Goal: Task Accomplishment & Management: Manage account settings

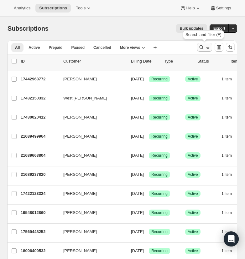
click at [199, 45] on icon "Search and filter results" at bounding box center [201, 47] width 6 height 6
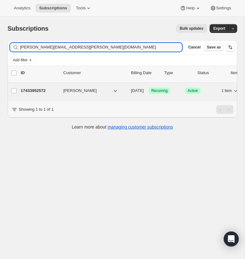
type input "[PERSON_NAME][EMAIL_ADDRESS][PERSON_NAME][DOMAIN_NAME]"
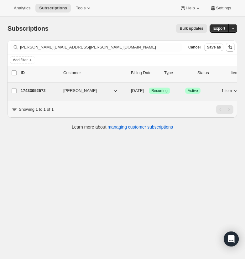
click at [36, 90] on p "17433952572" at bounding box center [40, 91] width 38 height 6
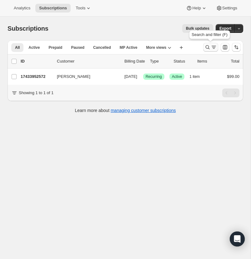
click at [207, 47] on icon "Search and filter results" at bounding box center [207, 47] width 6 height 6
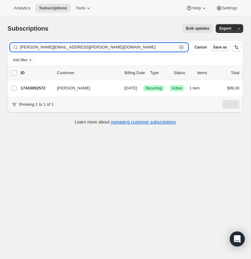
click at [182, 46] on icon "button" at bounding box center [181, 47] width 6 height 6
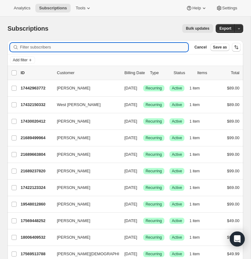
paste input "[PERSON_NAME][EMAIL_ADDRESS][DOMAIN_NAME]"
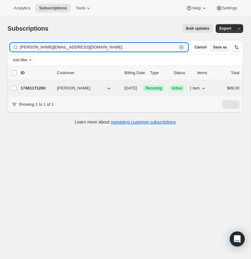
type input "[PERSON_NAME][EMAIL_ADDRESS][DOMAIN_NAME]"
click at [33, 87] on p "17481171260" at bounding box center [36, 88] width 31 height 6
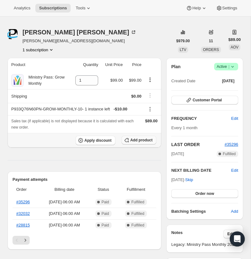
scroll to position [15, 0]
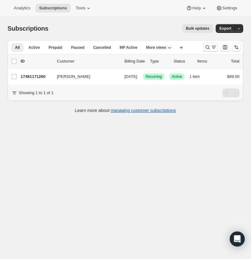
click at [207, 44] on icon "Search and filter results" at bounding box center [207, 47] width 6 height 6
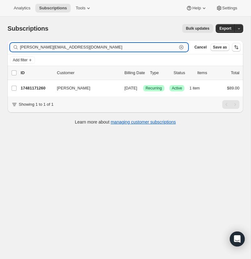
click at [181, 46] on icon "button" at bounding box center [181, 47] width 6 height 6
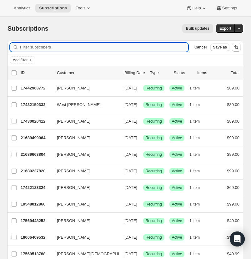
paste input "[PERSON_NAME][EMAIL_ADDRESS][DOMAIN_NAME]"
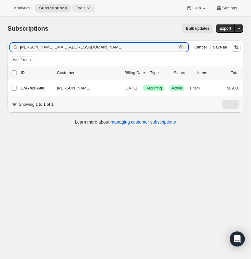
type input "[PERSON_NAME][EMAIL_ADDRESS][DOMAIN_NAME]"
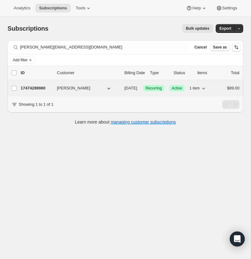
click at [31, 87] on p "17474289980" at bounding box center [36, 88] width 31 height 6
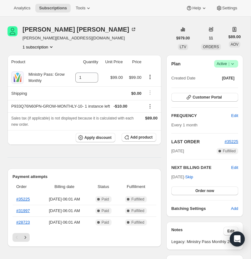
scroll to position [19, 0]
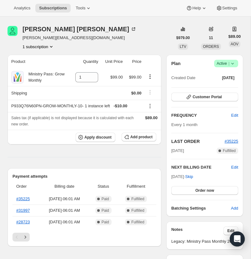
click at [232, 67] on icon at bounding box center [233, 63] width 6 height 6
click at [232, 109] on span "Cancel subscription" at bounding box center [224, 110] width 35 height 5
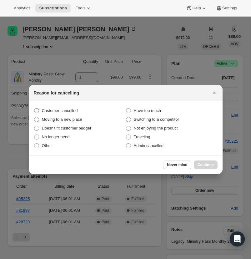
click at [37, 109] on span ":r163:" at bounding box center [36, 110] width 5 height 5
click at [34, 109] on input "Customer cancelled" at bounding box center [34, 108] width 0 height 0
radio input "true"
click at [205, 163] on span "Continue" at bounding box center [206, 164] width 16 height 5
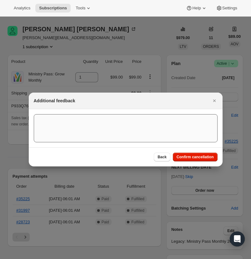
click at [194, 155] on span "Confirm cancellation" at bounding box center [195, 156] width 37 height 5
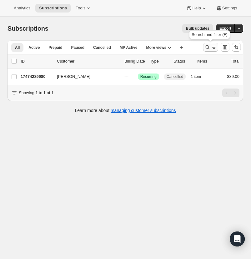
click at [206, 45] on icon "Search and filter results" at bounding box center [207, 47] width 6 height 6
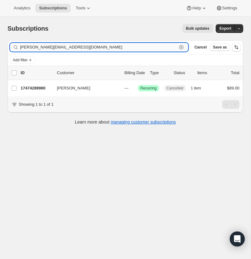
drag, startPoint x: 181, startPoint y: 46, endPoint x: 135, endPoint y: 47, distance: 46.6
click at [181, 46] on icon "button" at bounding box center [181, 47] width 6 height 6
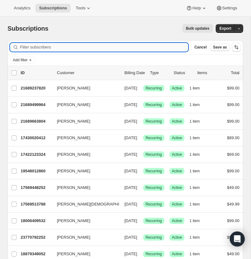
paste input "[EMAIL_ADDRESS][PERSON_NAME][DOMAIN_NAME]"
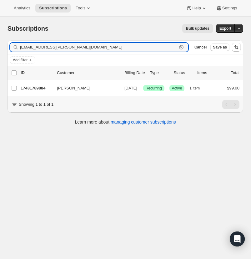
type input "[EMAIL_ADDRESS][PERSON_NAME][DOMAIN_NAME]"
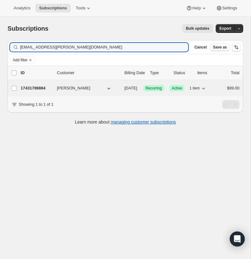
click at [32, 87] on p "17431789884" at bounding box center [36, 88] width 31 height 6
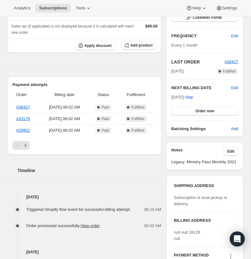
scroll to position [124, 0]
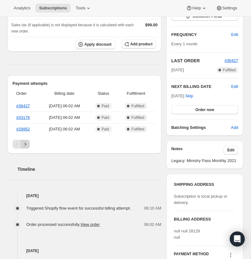
click at [26, 147] on icon "Next" at bounding box center [25, 144] width 6 height 6
click at [27, 147] on icon "Next" at bounding box center [25, 144] width 6 height 6
click at [25, 131] on link "#1878" at bounding box center [21, 129] width 11 height 5
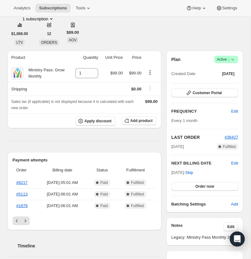
scroll to position [0, 0]
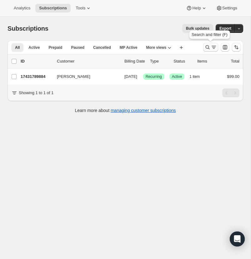
click at [208, 47] on icon "Search and filter results" at bounding box center [207, 47] width 6 height 6
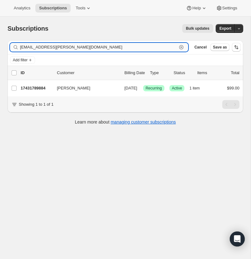
click at [183, 46] on icon "button" at bounding box center [181, 47] width 6 height 6
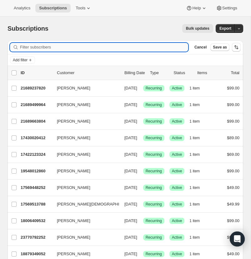
paste input "[EMAIL_ADDRESS][DOMAIN_NAME]"
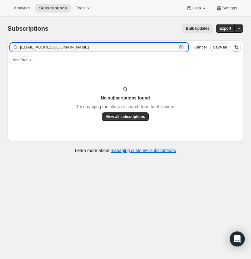
type input "[EMAIL_ADDRESS][DOMAIN_NAME]"
click at [80, 47] on input "[EMAIL_ADDRESS][DOMAIN_NAME]" at bounding box center [98, 47] width 157 height 9
drag, startPoint x: 181, startPoint y: 46, endPoint x: 24, endPoint y: 44, distance: 157.3
click at [181, 46] on icon "button" at bounding box center [181, 47] width 6 height 6
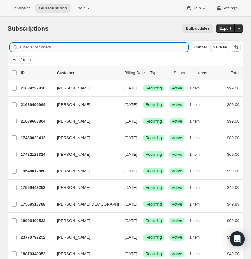
paste input "[PERSON_NAME][DOMAIN_NAME][EMAIL_ADDRESS][PERSON_NAME][DOMAIN_NAME]"
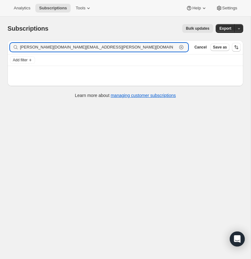
type input "[PERSON_NAME][DOMAIN_NAME][EMAIL_ADDRESS][PERSON_NAME][DOMAIN_NAME]"
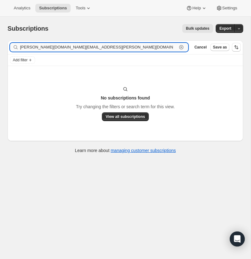
click at [93, 50] on input "[PERSON_NAME][DOMAIN_NAME][EMAIL_ADDRESS][PERSON_NAME][DOMAIN_NAME]" at bounding box center [98, 47] width 157 height 9
click at [95, 48] on input "[PERSON_NAME][DOMAIN_NAME][EMAIL_ADDRESS][PERSON_NAME][DOMAIN_NAME]" at bounding box center [98, 47] width 157 height 9
drag, startPoint x: 182, startPoint y: 47, endPoint x: 53, endPoint y: 36, distance: 129.9
click at [182, 47] on icon "button" at bounding box center [181, 47] width 6 height 6
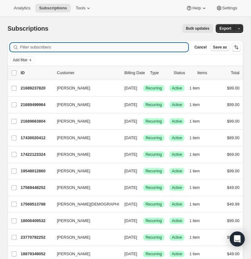
paste input "[EMAIL_ADDRESS][DOMAIN_NAME]"
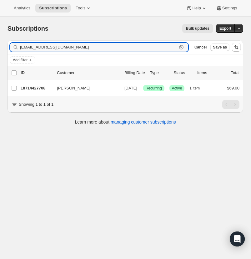
type input "[EMAIL_ADDRESS][DOMAIN_NAME]"
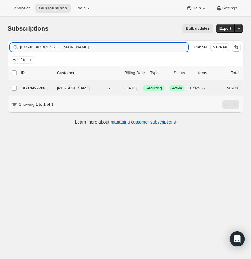
click at [39, 87] on p "18714427708" at bounding box center [36, 88] width 31 height 6
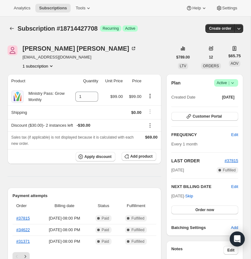
scroll to position [4, 0]
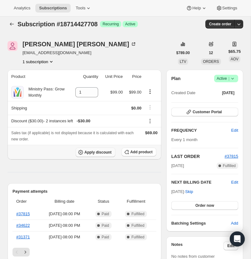
click at [94, 155] on span "Apply discount" at bounding box center [97, 152] width 27 height 5
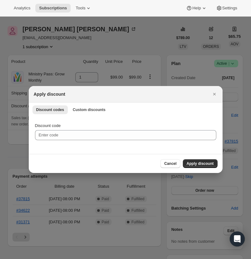
scroll to position [0, 0]
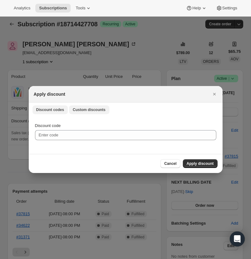
click at [94, 110] on span "Custom discounts" at bounding box center [89, 109] width 33 height 5
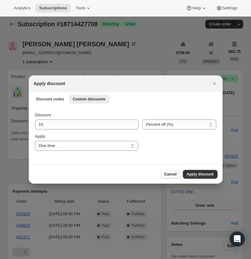
click at [165, 173] on span "Cancel" at bounding box center [170, 174] width 12 height 5
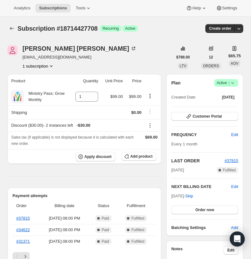
scroll to position [4, 0]
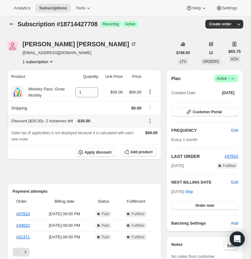
click at [148, 124] on icon at bounding box center [150, 121] width 6 height 6
click at [153, 173] on span "Remove" at bounding box center [151, 173] width 15 height 5
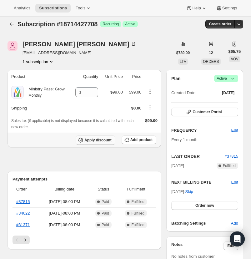
click at [94, 143] on span "Apply discount" at bounding box center [97, 140] width 27 height 5
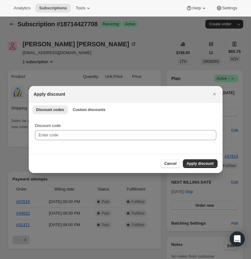
scroll to position [0, 0]
click at [89, 109] on span "Custom discounts" at bounding box center [89, 109] width 33 height 5
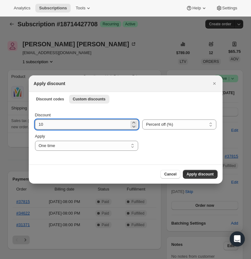
drag, startPoint x: 45, startPoint y: 125, endPoint x: 36, endPoint y: 124, distance: 9.4
click at [36, 124] on input "10" at bounding box center [82, 124] width 94 height 10
type input "50"
click at [182, 120] on select "Percent off (%) Amount off ($)" at bounding box center [179, 124] width 74 height 10
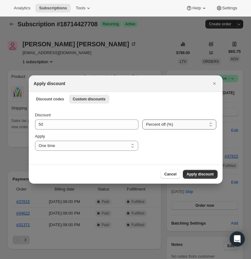
select select "fixed"
click at [142, 119] on select "Percent off (%) Amount off ($)" at bounding box center [179, 124] width 74 height 10
click at [132, 144] on select "One time Specify instances... Indefinitely" at bounding box center [86, 146] width 103 height 10
select select "specific"
click at [35, 141] on select "One time Specify instances... Indefinitely" at bounding box center [86, 146] width 103 height 10
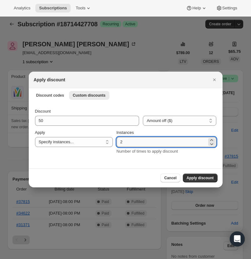
drag, startPoint x: 127, startPoint y: 143, endPoint x: 121, endPoint y: 143, distance: 5.9
click at [121, 143] on input "2" at bounding box center [162, 142] width 90 height 10
type input "24"
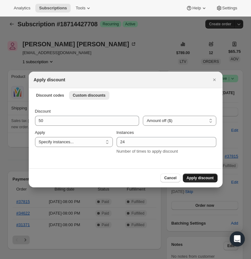
click at [200, 176] on span "Apply discount" at bounding box center [200, 177] width 27 height 5
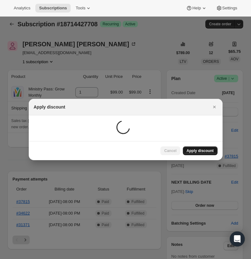
scroll to position [4, 0]
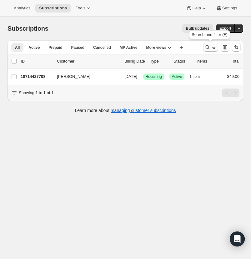
click at [207, 46] on icon "Search and filter results" at bounding box center [207, 47] width 6 height 6
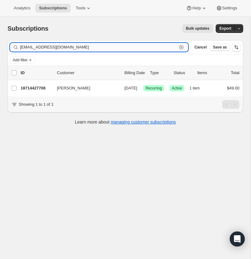
drag, startPoint x: 181, startPoint y: 46, endPoint x: 159, endPoint y: 44, distance: 22.3
click at [180, 46] on icon "button" at bounding box center [181, 47] width 6 height 6
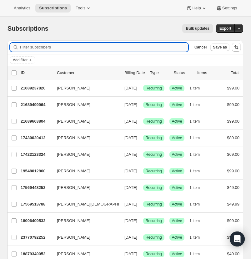
paste input "[EMAIL_ADDRESS][DOMAIN_NAME]"
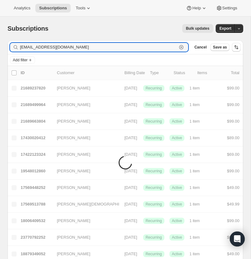
type input "[EMAIL_ADDRESS][DOMAIN_NAME]"
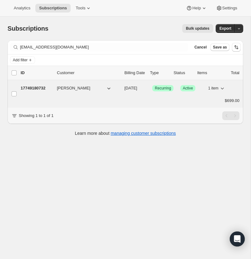
click at [32, 87] on p "17749180732" at bounding box center [36, 88] width 31 height 6
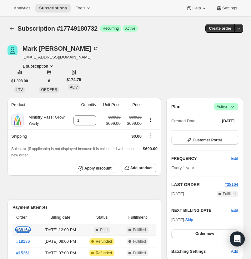
click at [22, 232] on link "#38164" at bounding box center [22, 229] width 13 height 5
click at [233, 104] on icon at bounding box center [233, 106] width 6 height 6
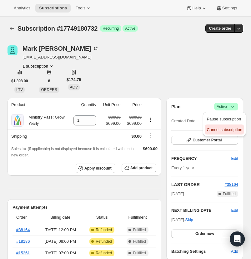
click at [224, 129] on span "Cancel subscription" at bounding box center [224, 129] width 35 height 5
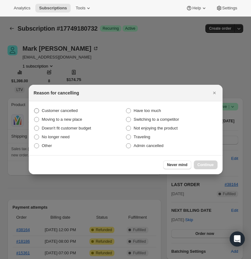
click at [37, 108] on span ":r13:" at bounding box center [36, 110] width 5 height 5
click at [34, 108] on input "Customer cancelled" at bounding box center [34, 108] width 0 height 0
radio input "true"
drag, startPoint x: 207, startPoint y: 163, endPoint x: 220, endPoint y: 85, distance: 79.0
click at [207, 161] on button "Continue" at bounding box center [206, 164] width 24 height 9
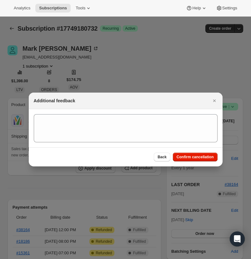
click at [202, 155] on span "Confirm cancellation" at bounding box center [195, 156] width 37 height 5
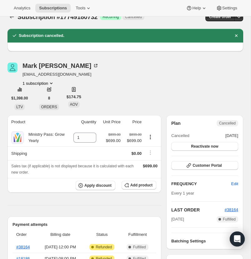
scroll to position [11, 0]
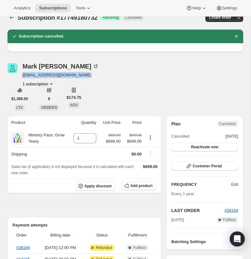
drag, startPoint x: 92, startPoint y: 75, endPoint x: 25, endPoint y: 74, distance: 66.9
click at [22, 75] on div "Mark Miller mmiller@oasishomechurch.com 1 subscription" at bounding box center [90, 75] width 165 height 24
copy span "[EMAIL_ADDRESS][DOMAIN_NAME]"
